Goal: Information Seeking & Learning: Learn about a topic

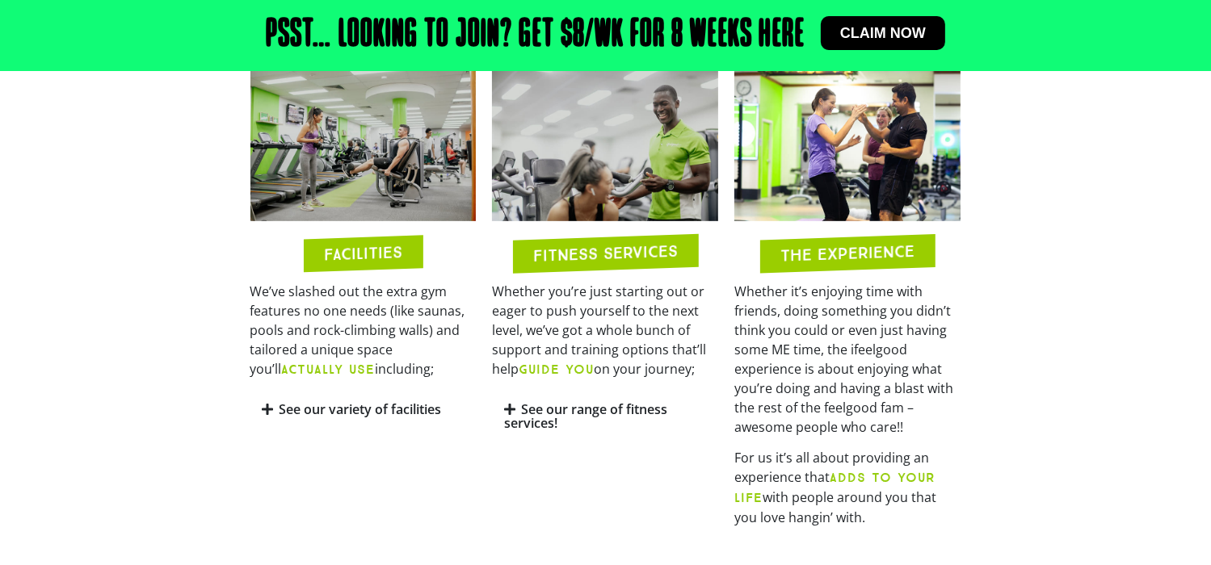
scroll to position [808, 0]
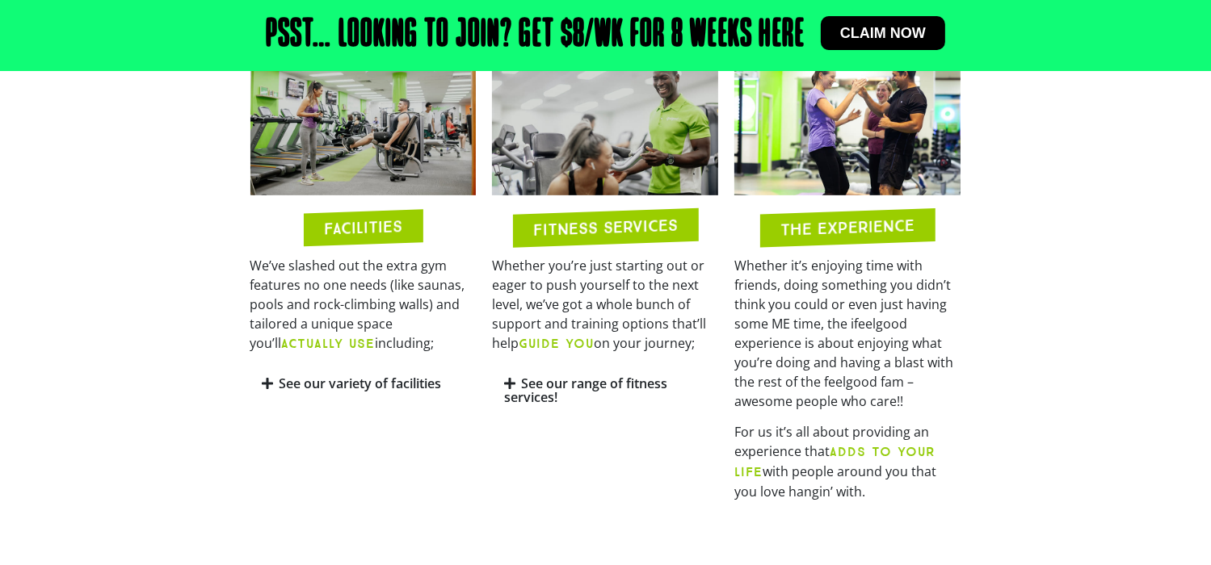
click at [272, 379] on icon at bounding box center [267, 383] width 11 height 13
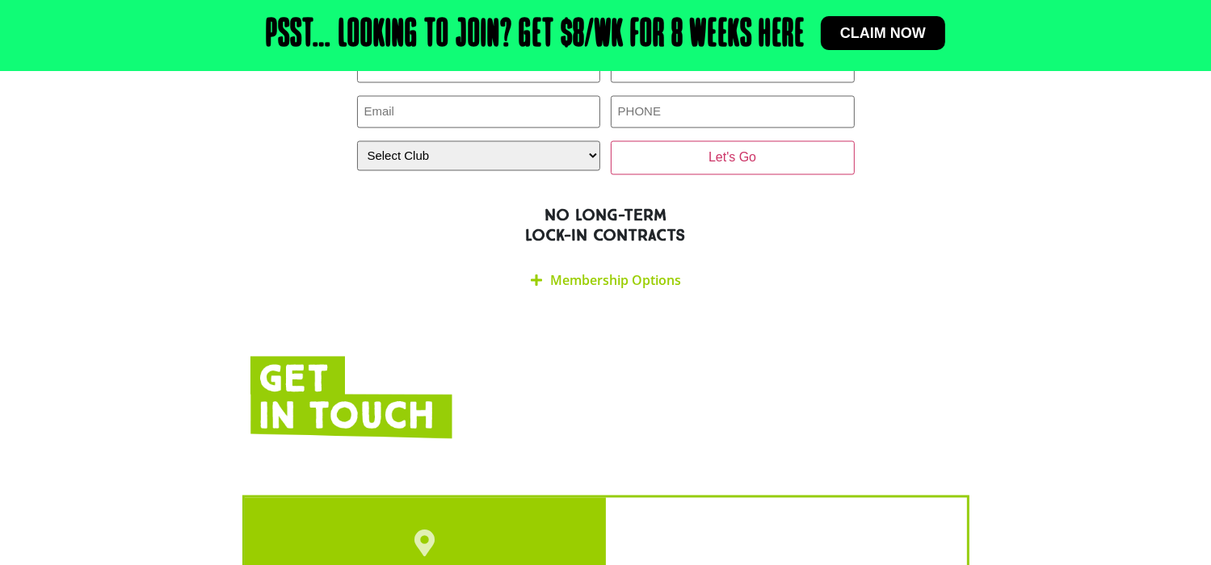
scroll to position [3149, 0]
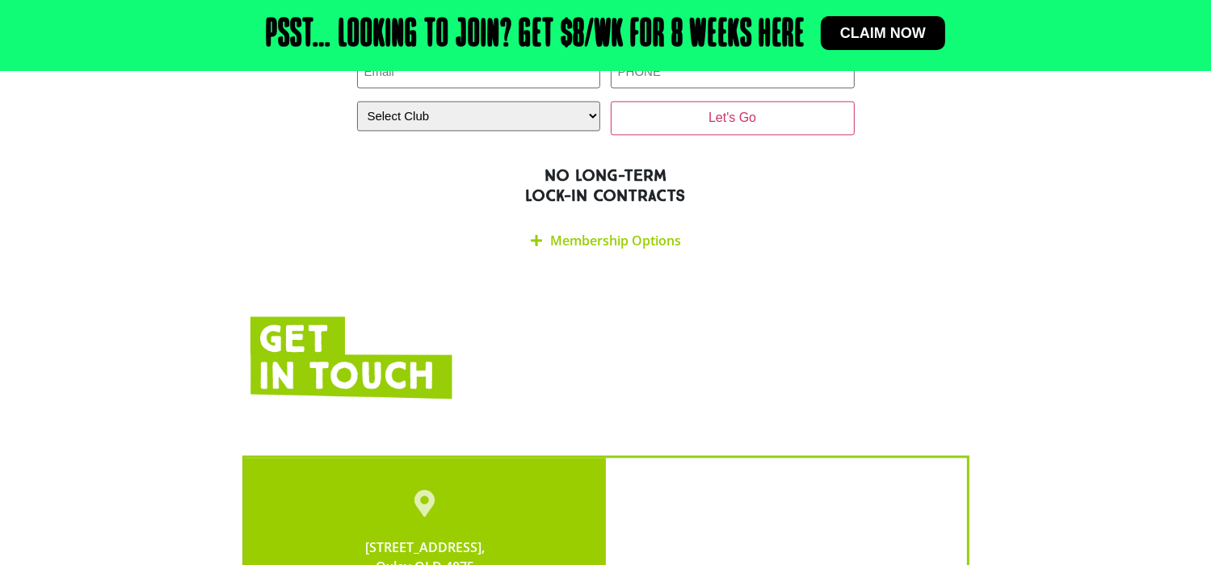
click at [532, 234] on icon at bounding box center [536, 240] width 11 height 13
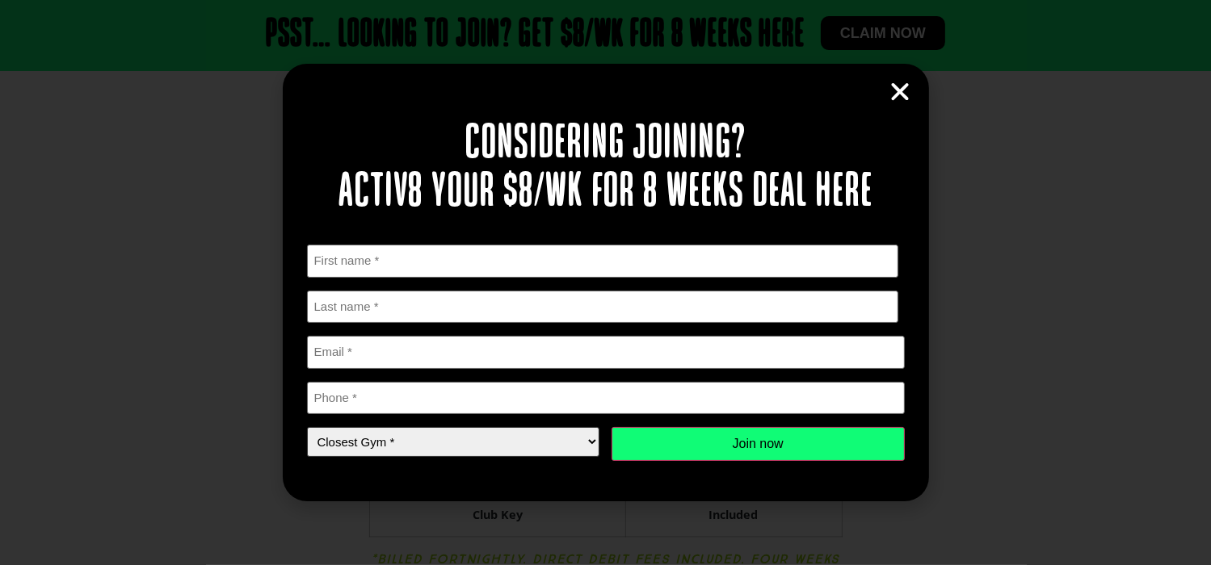
click at [593, 435] on select "Closest Gym * [GEOGRAPHIC_DATA] [GEOGRAPHIC_DATA] [GEOGRAPHIC_DATA] [GEOGRAPHIC…" at bounding box center [453, 442] width 293 height 30
select select "Oxley"
click at [307, 427] on select "Closest Gym * [GEOGRAPHIC_DATA] [GEOGRAPHIC_DATA] [GEOGRAPHIC_DATA] [GEOGRAPHIC…" at bounding box center [453, 442] width 293 height 30
click at [595, 440] on select "Closest Gym * [GEOGRAPHIC_DATA] [GEOGRAPHIC_DATA] [GEOGRAPHIC_DATA] [GEOGRAPHIC…" at bounding box center [453, 442] width 293 height 30
click at [983, 281] on div "Considering joining? Activ8 your $8/wk for 8 weeks deal here " * " indicates re…" at bounding box center [605, 282] width 1211 height 565
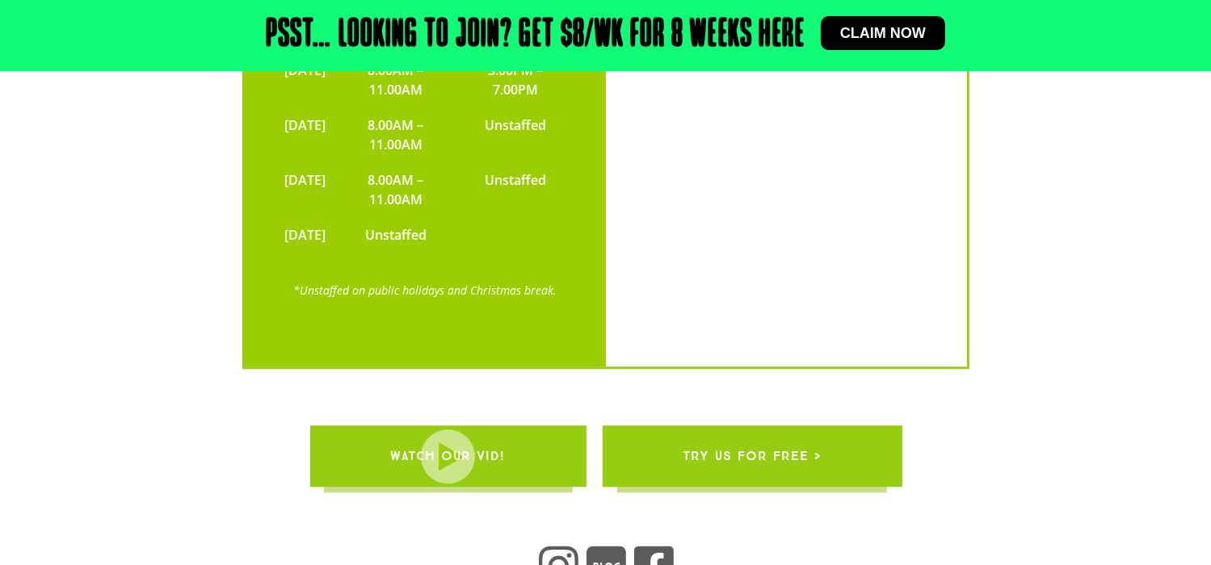
scroll to position [4442, 0]
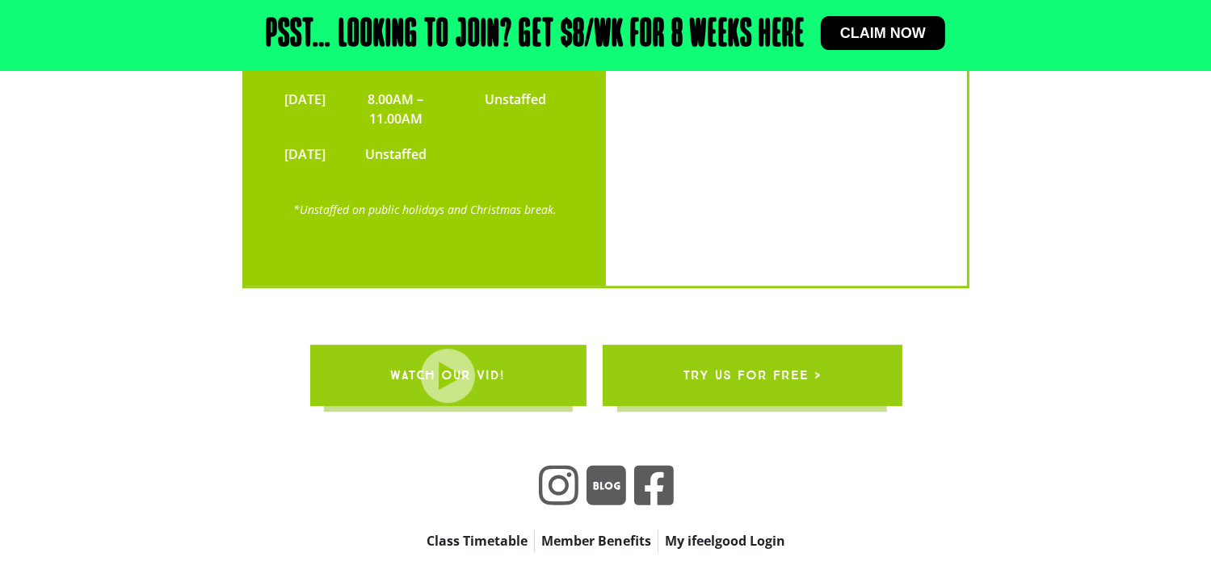
click at [476, 353] on span "WATCH OUR VID!" at bounding box center [447, 375] width 115 height 45
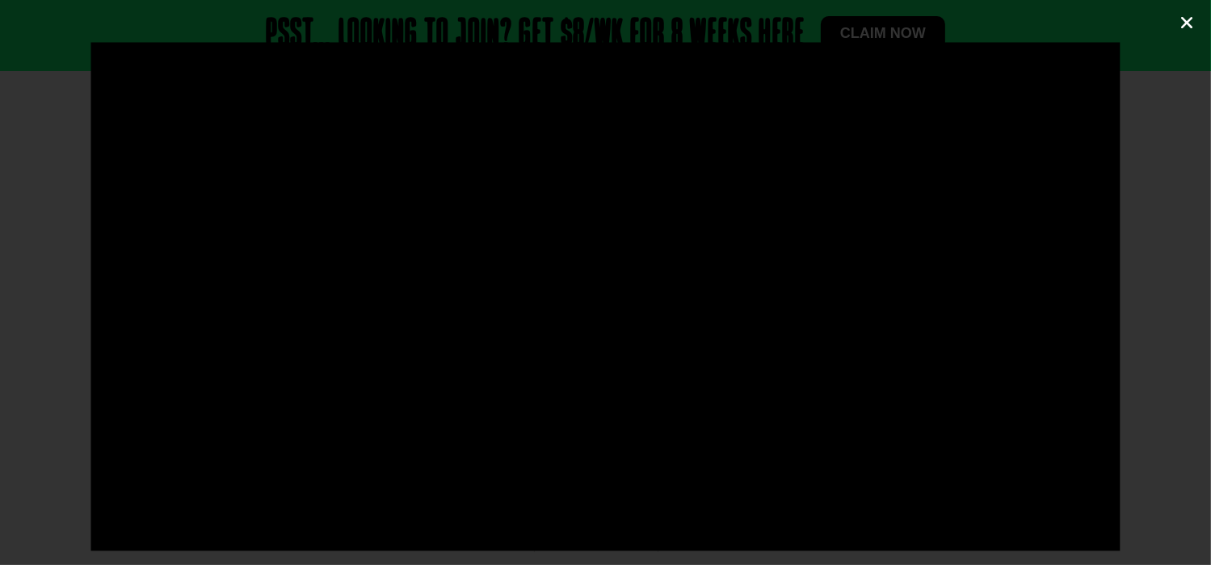
click at [1190, 24] on icon "Close (Esc)" at bounding box center [1186, 23] width 16 height 16
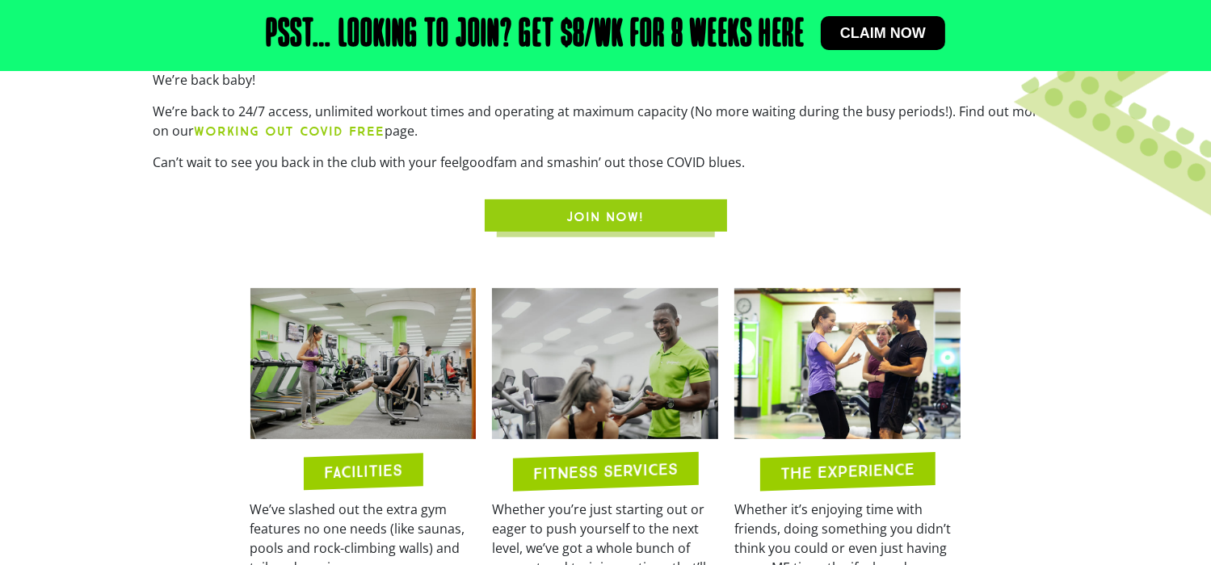
scroll to position [646, 0]
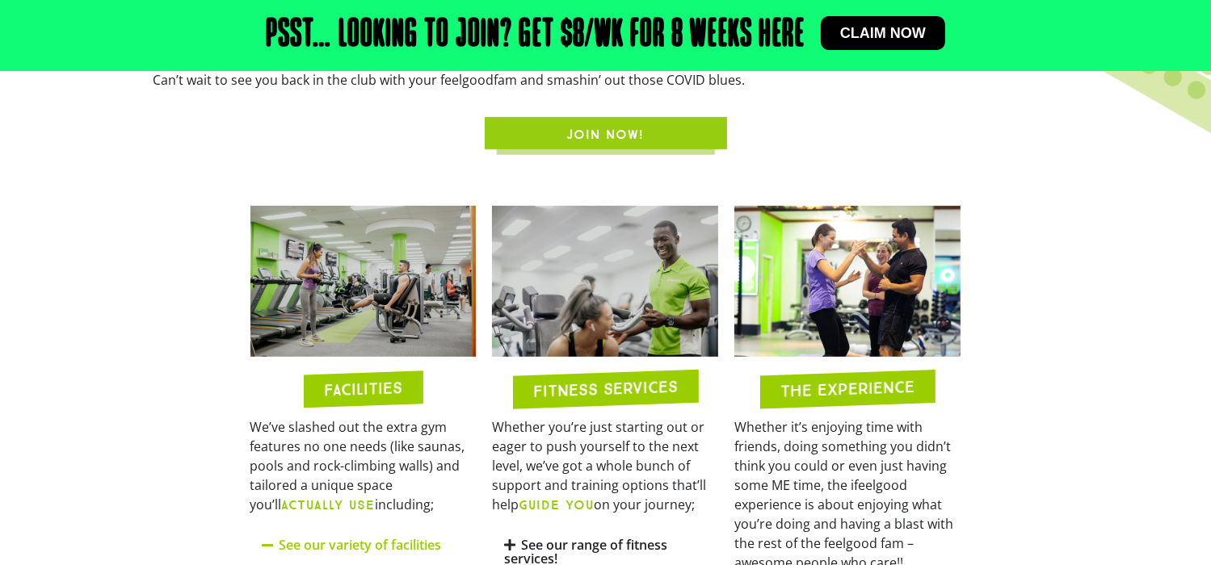
click at [388, 310] on img at bounding box center [363, 281] width 226 height 151
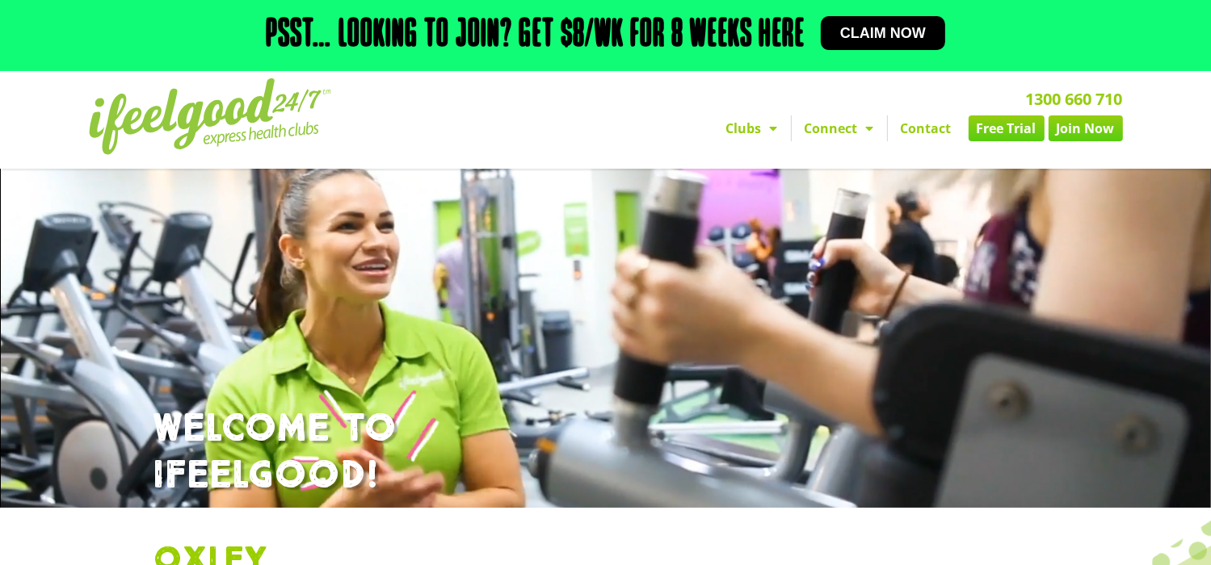
scroll to position [0, 0]
